Goal: Transaction & Acquisition: Purchase product/service

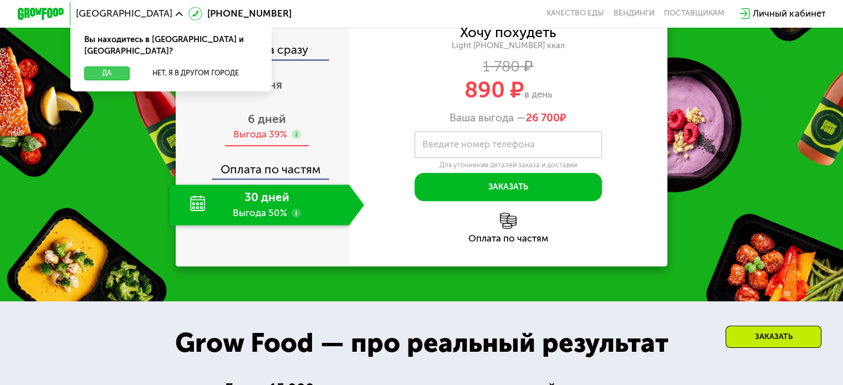
click at [108, 67] on button "Да" at bounding box center [106, 74] width 45 height 14
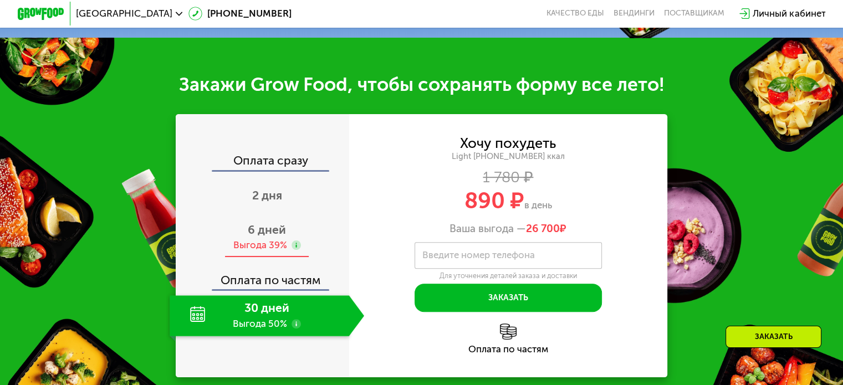
scroll to position [443, 0]
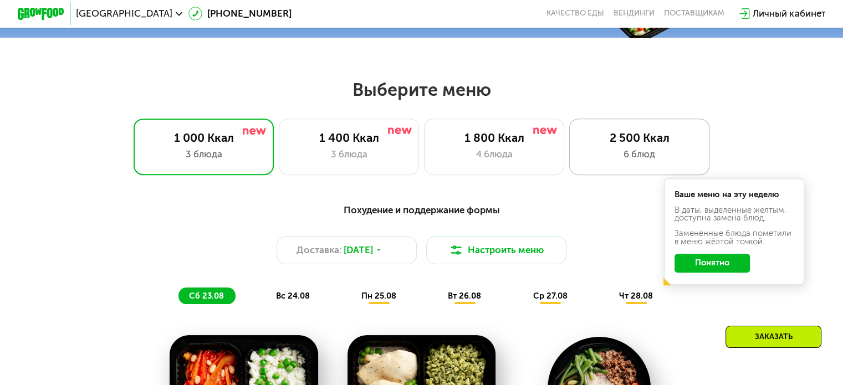
click at [675, 150] on div "2 500 Ккал 6 блюд" at bounding box center [639, 147] width 141 height 56
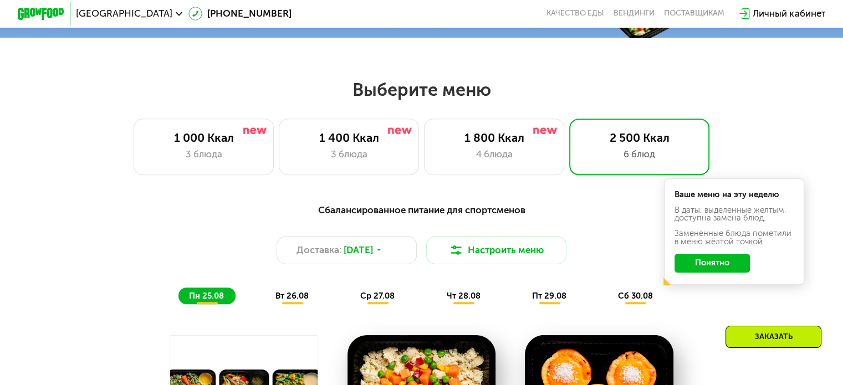
click at [718, 270] on button "Понятно" at bounding box center [712, 263] width 75 height 19
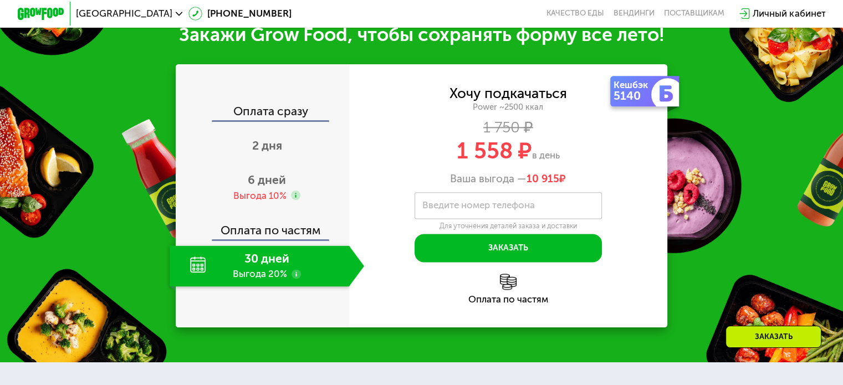
scroll to position [1497, 0]
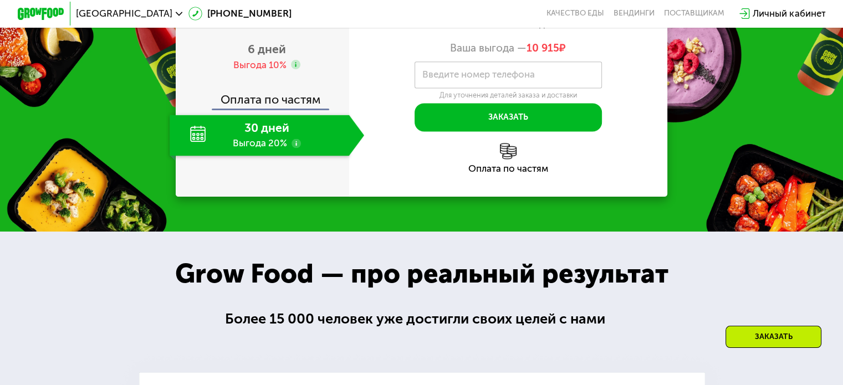
click at [306, 156] on div "30 дней Выгода 20%" at bounding box center [259, 135] width 179 height 41
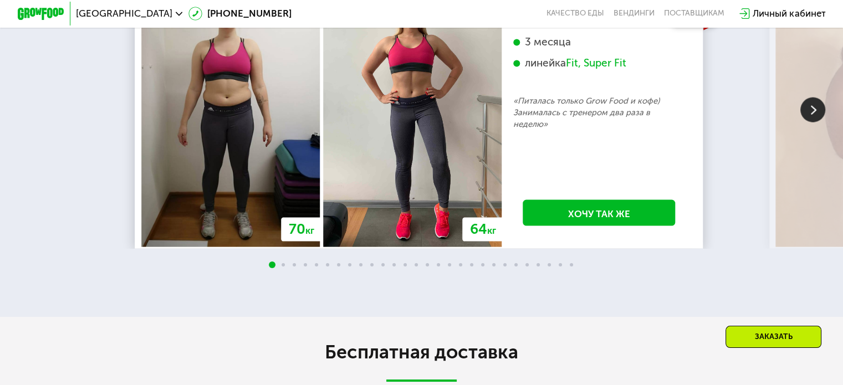
scroll to position [2253, 0]
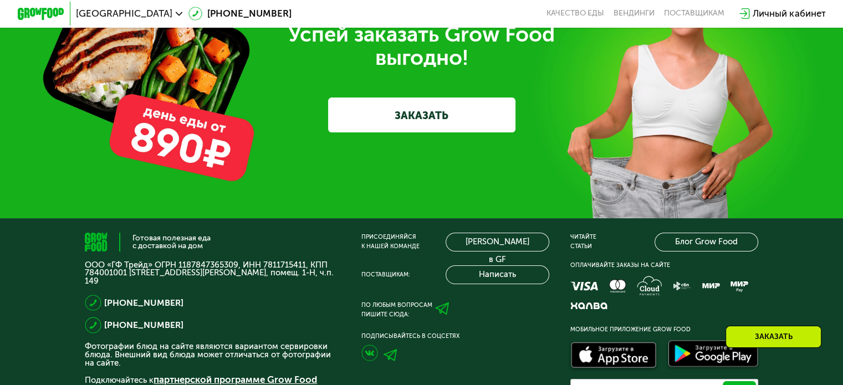
click at [463, 132] on link "ЗАКАЗАТЬ" at bounding box center [421, 115] width 187 height 35
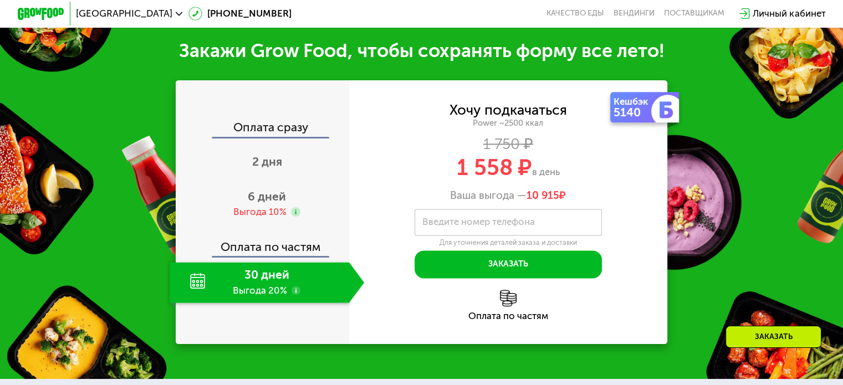
scroll to position [1421, 0]
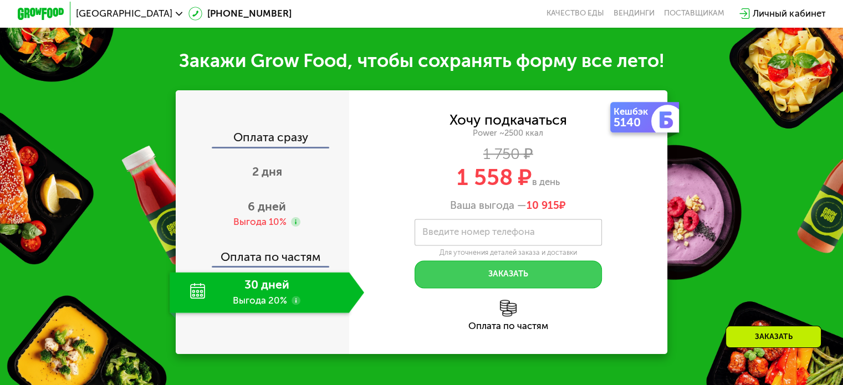
click at [542, 285] on button "Заказать" at bounding box center [508, 275] width 187 height 28
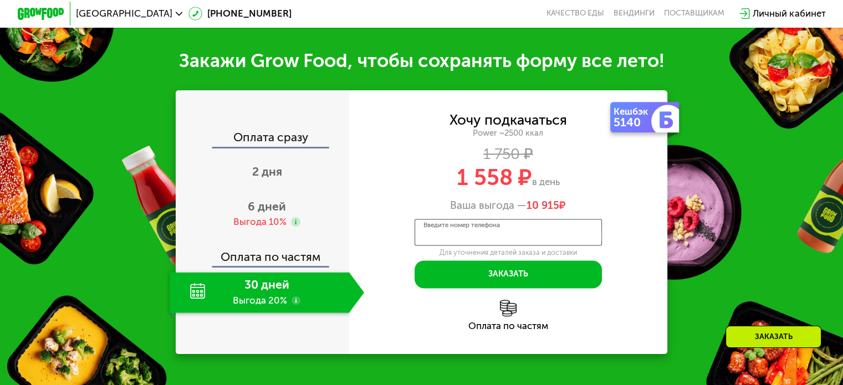
click at [539, 245] on input "Введите номер телефона" at bounding box center [508, 232] width 187 height 27
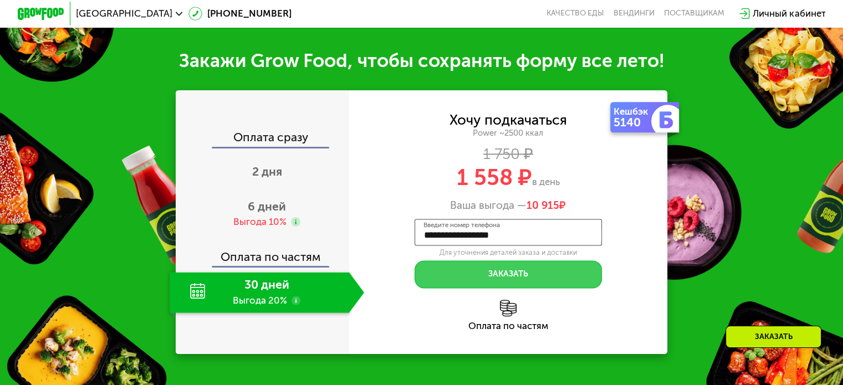
type input "**********"
click at [509, 287] on button "Заказать" at bounding box center [508, 275] width 187 height 28
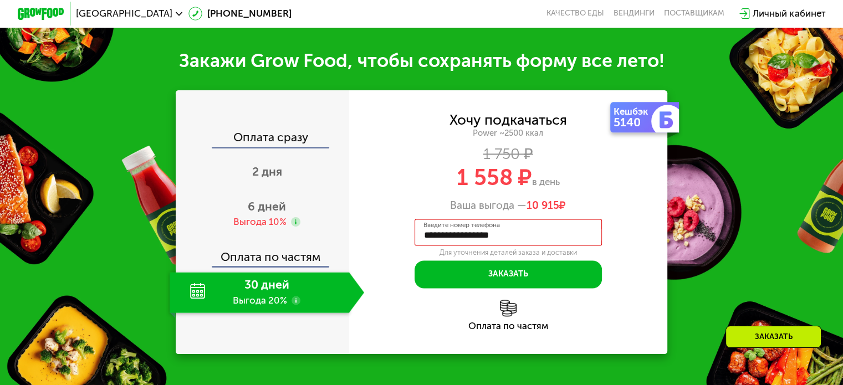
click at [514, 246] on input "**********" at bounding box center [508, 232] width 187 height 27
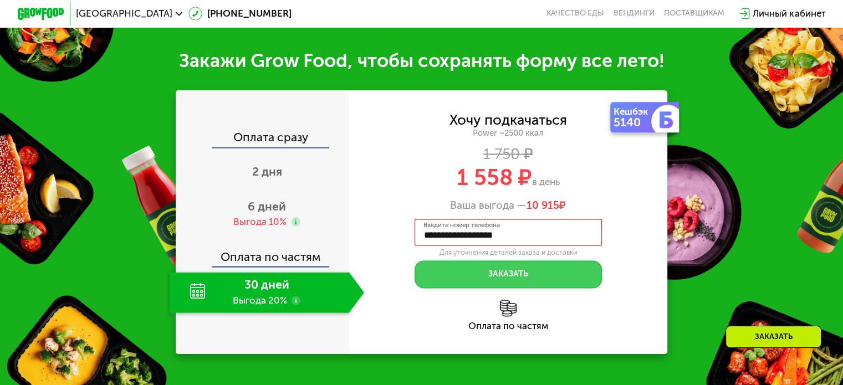
click at [523, 289] on button "Заказать" at bounding box center [508, 275] width 187 height 28
click at [532, 289] on button "Заказать" at bounding box center [508, 275] width 187 height 28
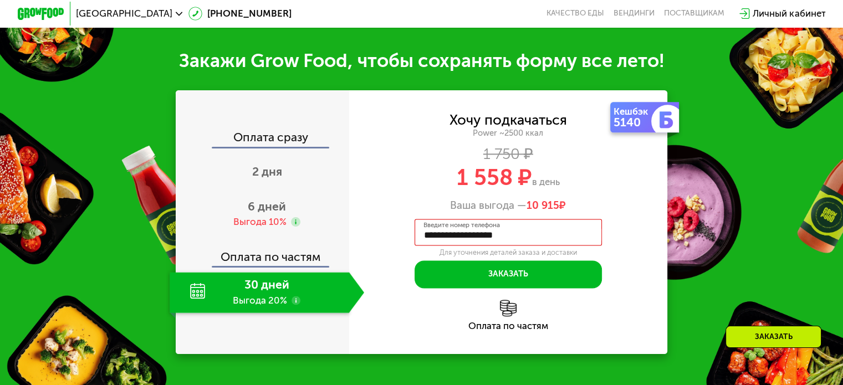
click at [456, 246] on input "**********" at bounding box center [508, 232] width 187 height 27
click at [449, 246] on input "**********" at bounding box center [508, 232] width 187 height 27
type input "**********"
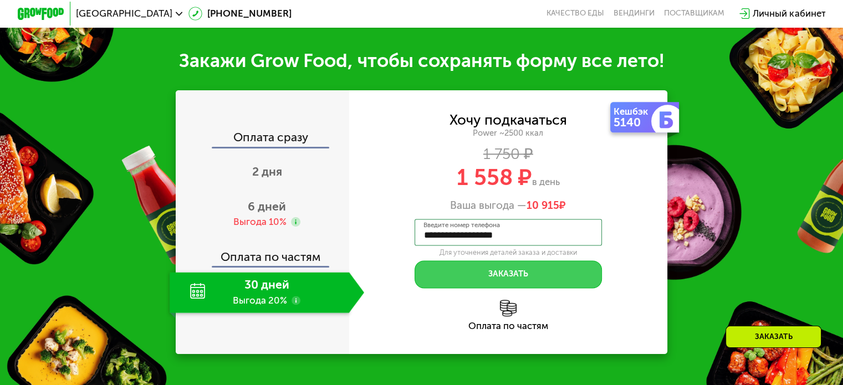
click at [503, 289] on button "Заказать" at bounding box center [508, 275] width 187 height 28
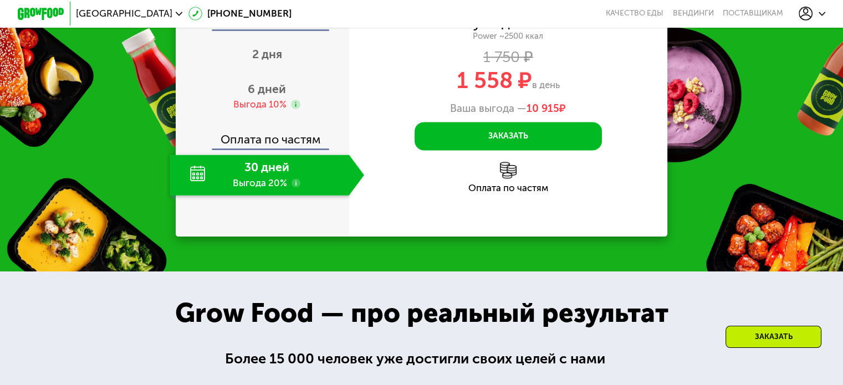
scroll to position [1554, 0]
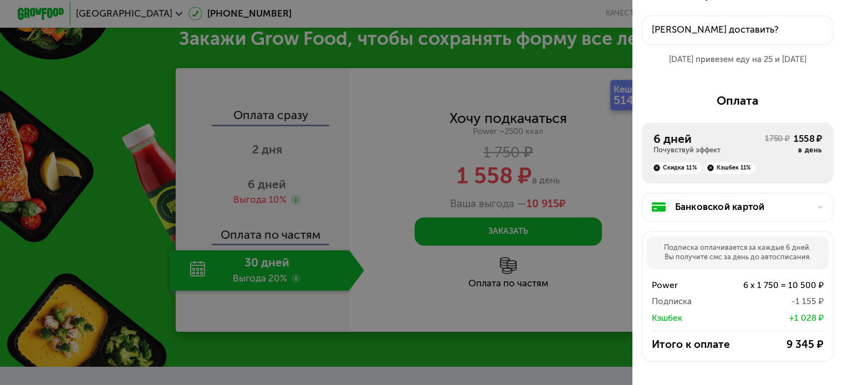
scroll to position [39, 0]
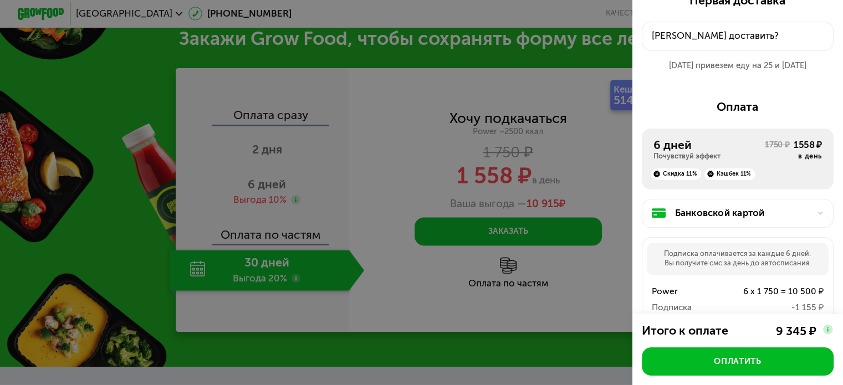
click at [723, 123] on div "Оплата 6 дней Почувствуй эффект 1750 ₽ 1558 ₽ в день Скидка 11% Кэшбек 11% Банк…" at bounding box center [738, 241] width 192 height 282
click at [723, 146] on div "6 дней" at bounding box center [709, 145] width 111 height 14
click at [413, 184] on div at bounding box center [421, 192] width 843 height 385
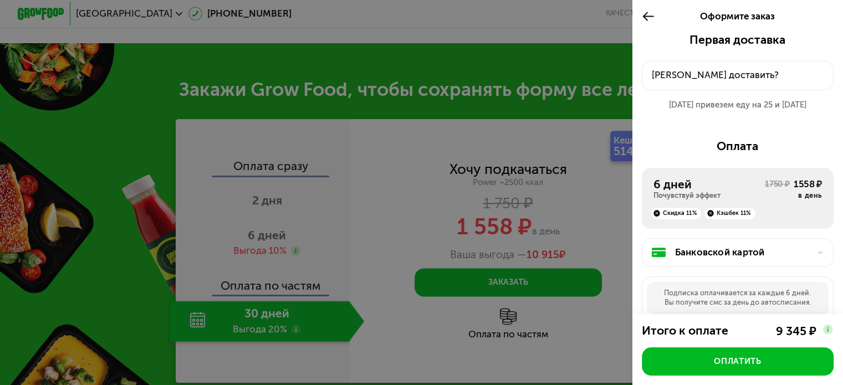
scroll to position [1277, 0]
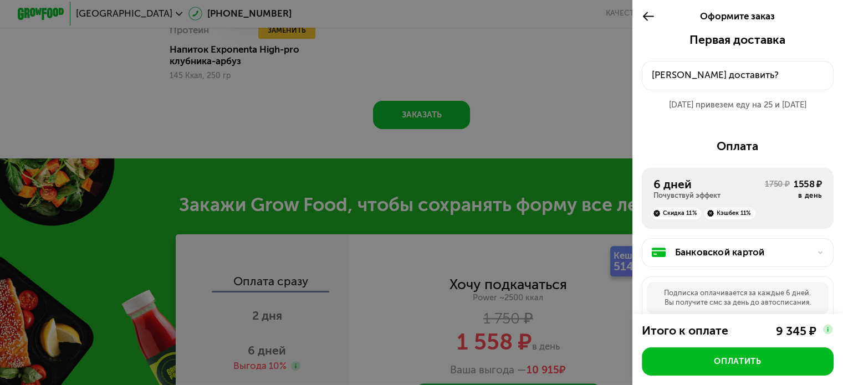
click at [643, 13] on icon at bounding box center [648, 16] width 13 height 14
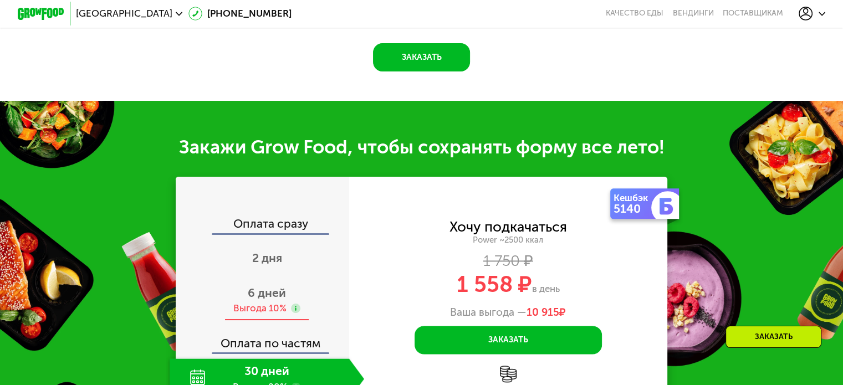
scroll to position [1443, 0]
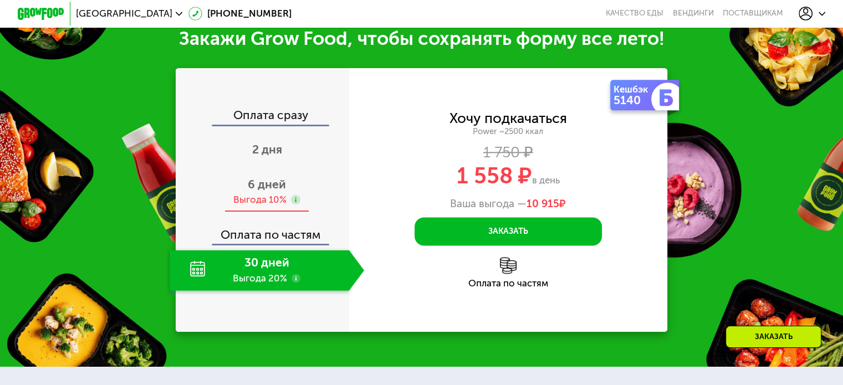
click at [264, 191] on span "6 дней" at bounding box center [267, 184] width 38 height 14
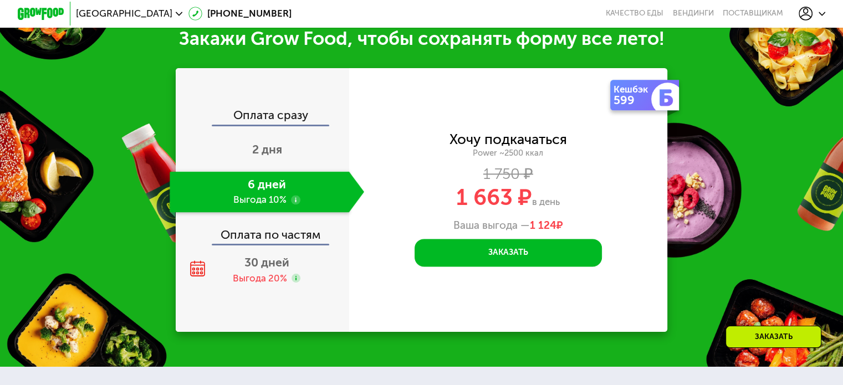
click at [273, 244] on div "Оплата по частям" at bounding box center [263, 230] width 172 height 27
click at [269, 269] on span "30 дней" at bounding box center [266, 263] width 45 height 14
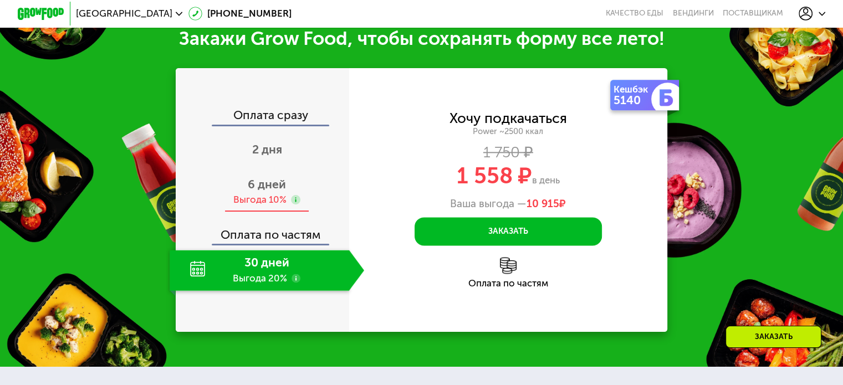
click at [273, 206] on div "Выгода 10%" at bounding box center [259, 199] width 53 height 13
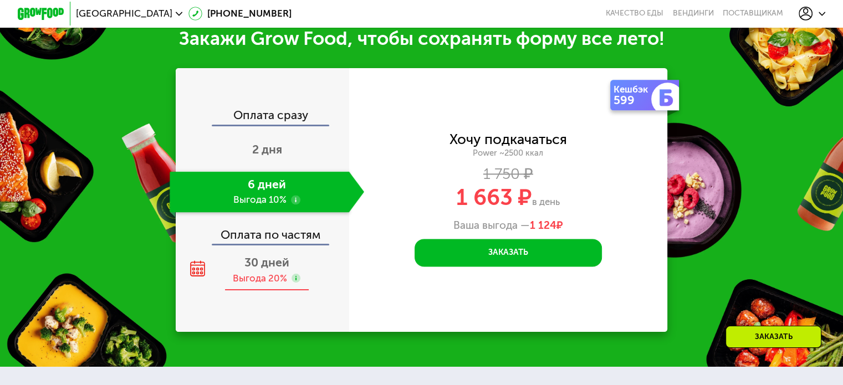
click at [275, 269] on div "30 дней Выгода 20%" at bounding box center [267, 270] width 195 height 41
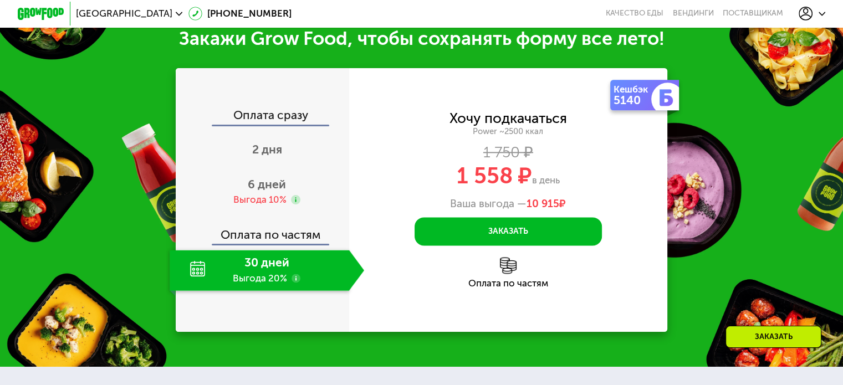
click at [650, 106] on div "5140" at bounding box center [634, 100] width 40 height 12
